Goal: Navigation & Orientation: Find specific page/section

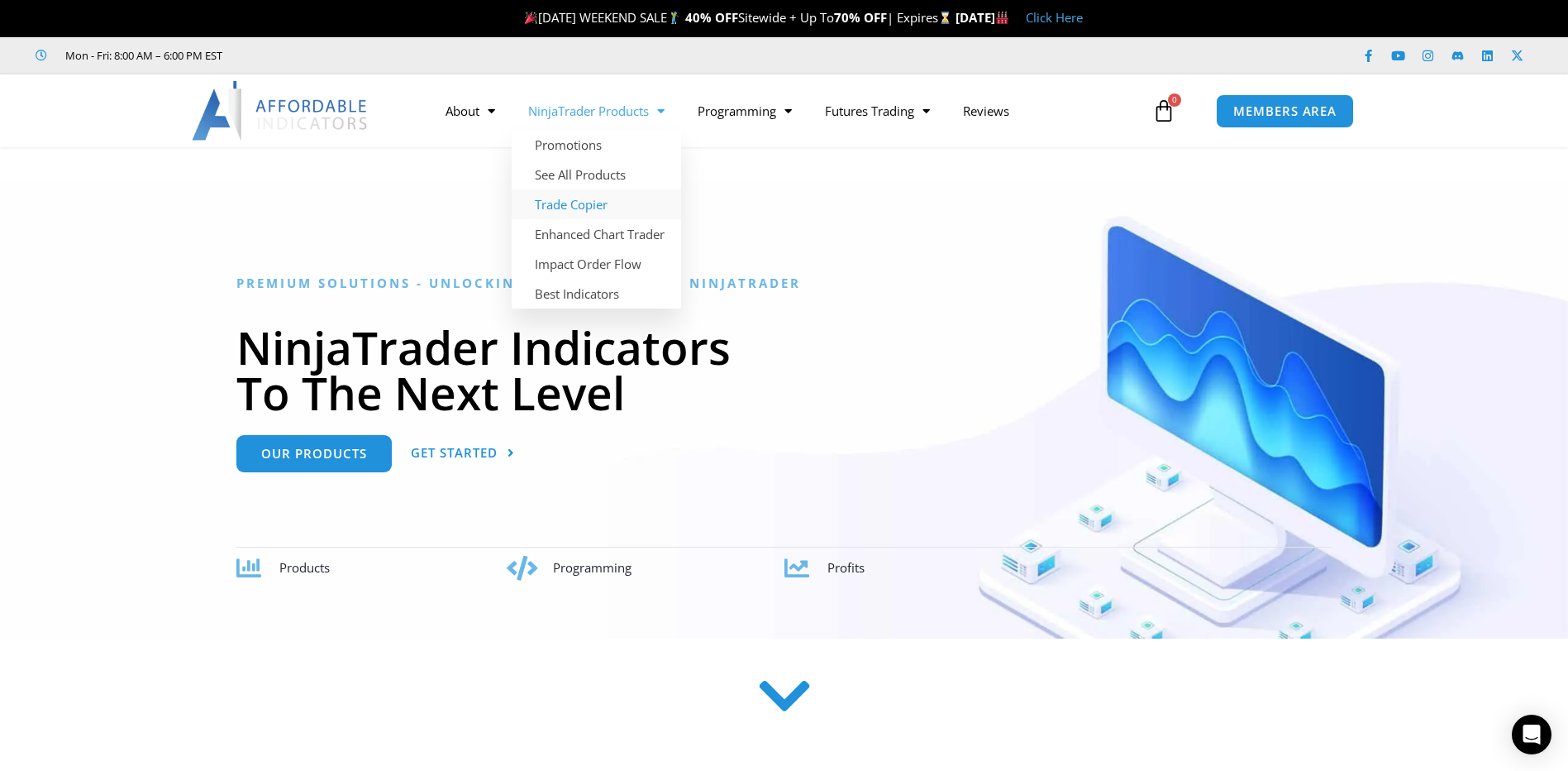
click at [575, 203] on link "Trade Copier" at bounding box center [596, 204] width 169 height 30
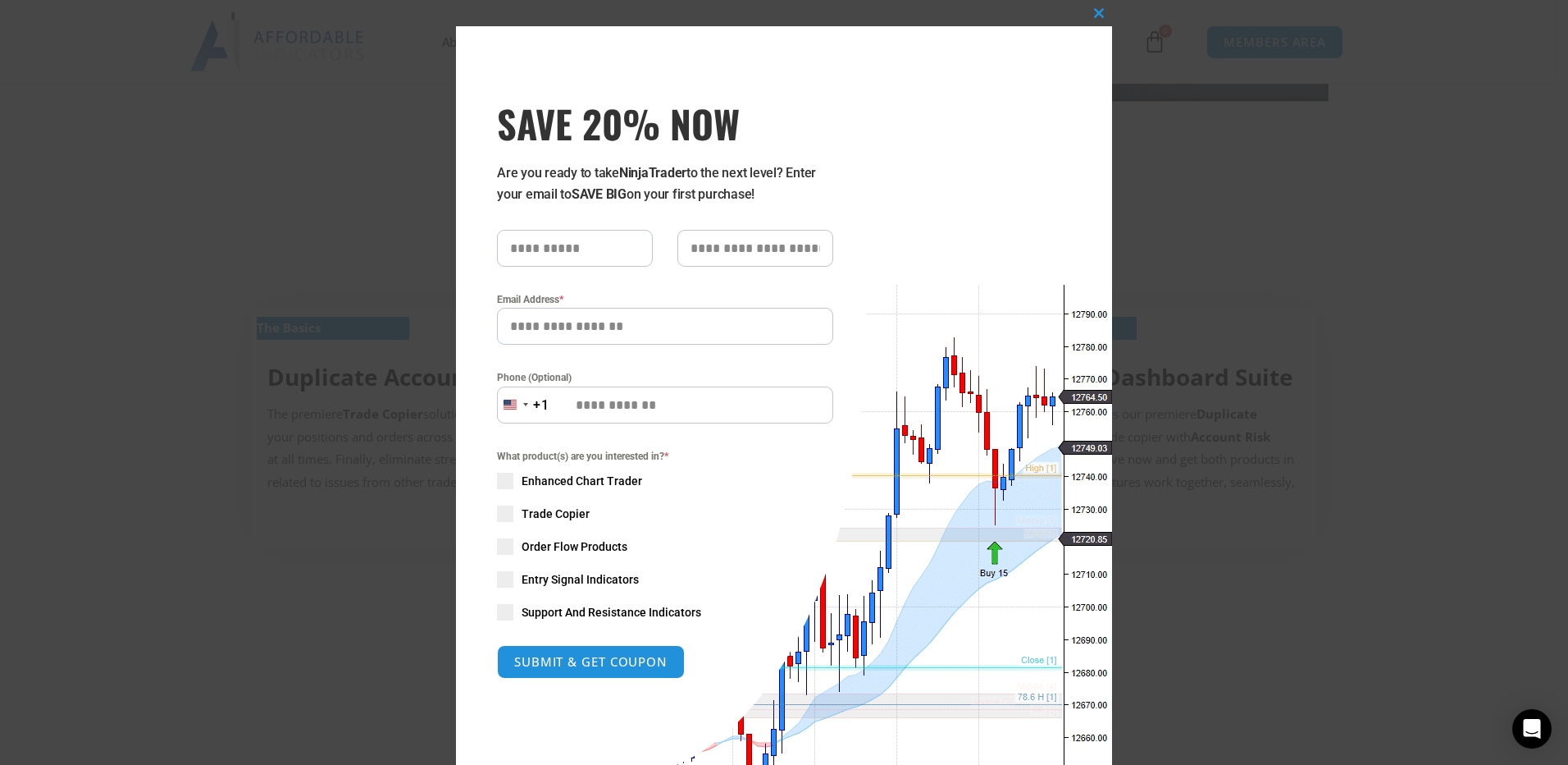
click at [1238, 194] on div "Close this module SAVE 20% NOW Are you ready to take NinjaTrader to the next le…" at bounding box center [784, 382] width 1568 height 765
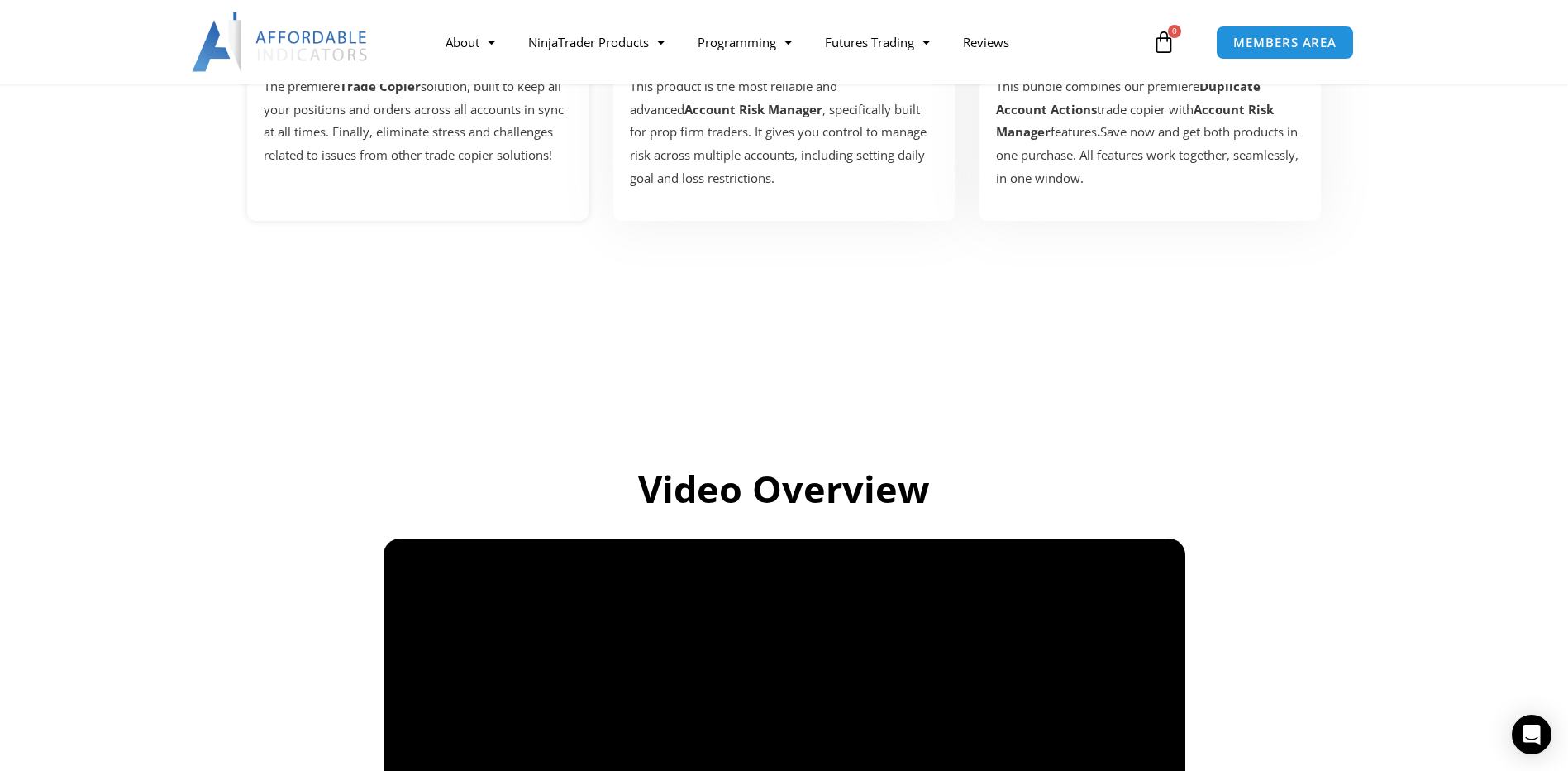
scroll to position [1075, 0]
